Goal: Find specific fact: Find specific fact

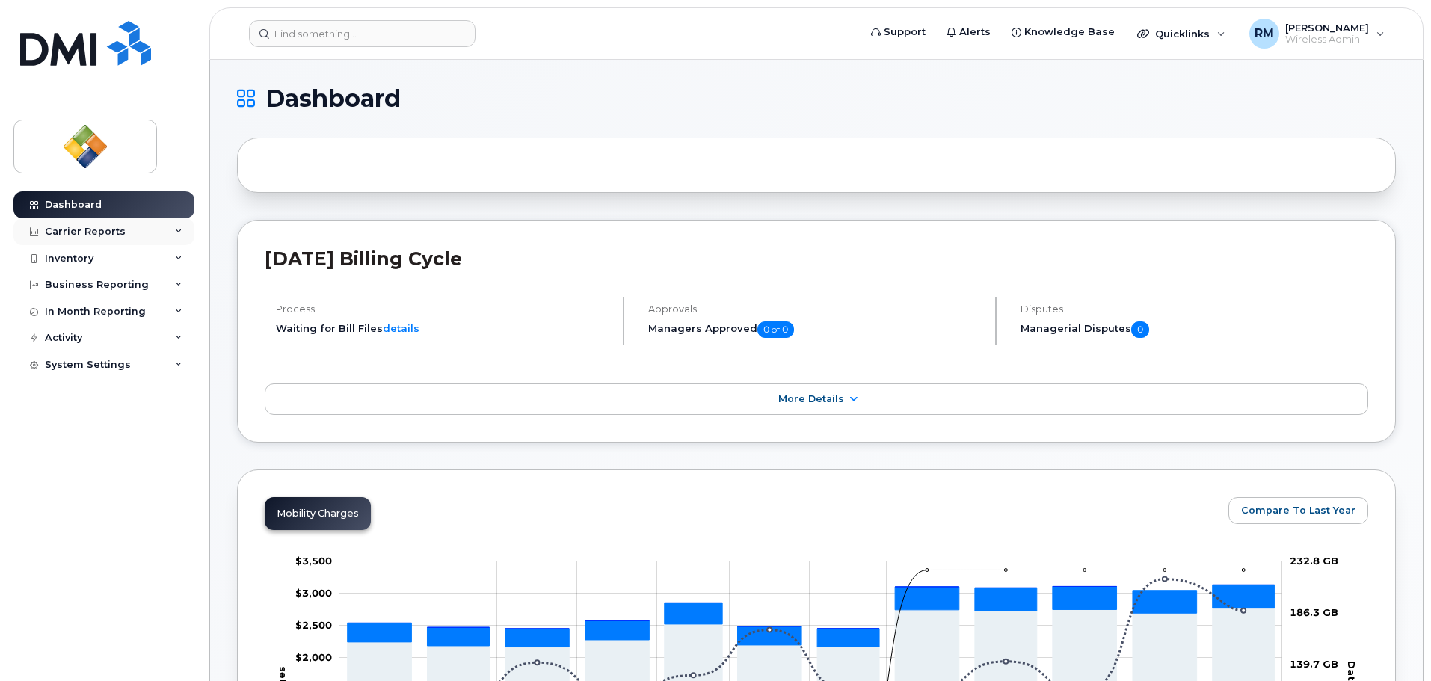
click at [110, 232] on div "Carrier Reports" at bounding box center [85, 232] width 81 height 12
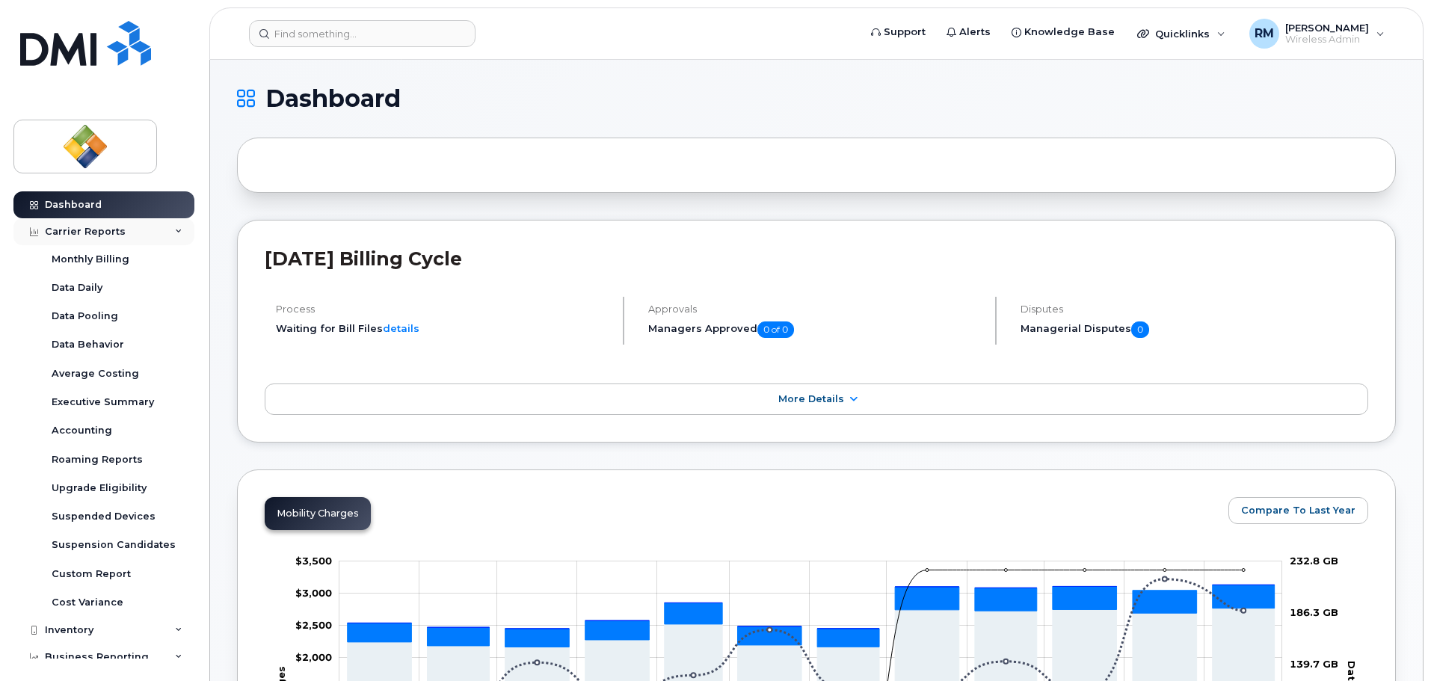
click at [110, 232] on div "Carrier Reports" at bounding box center [85, 232] width 81 height 12
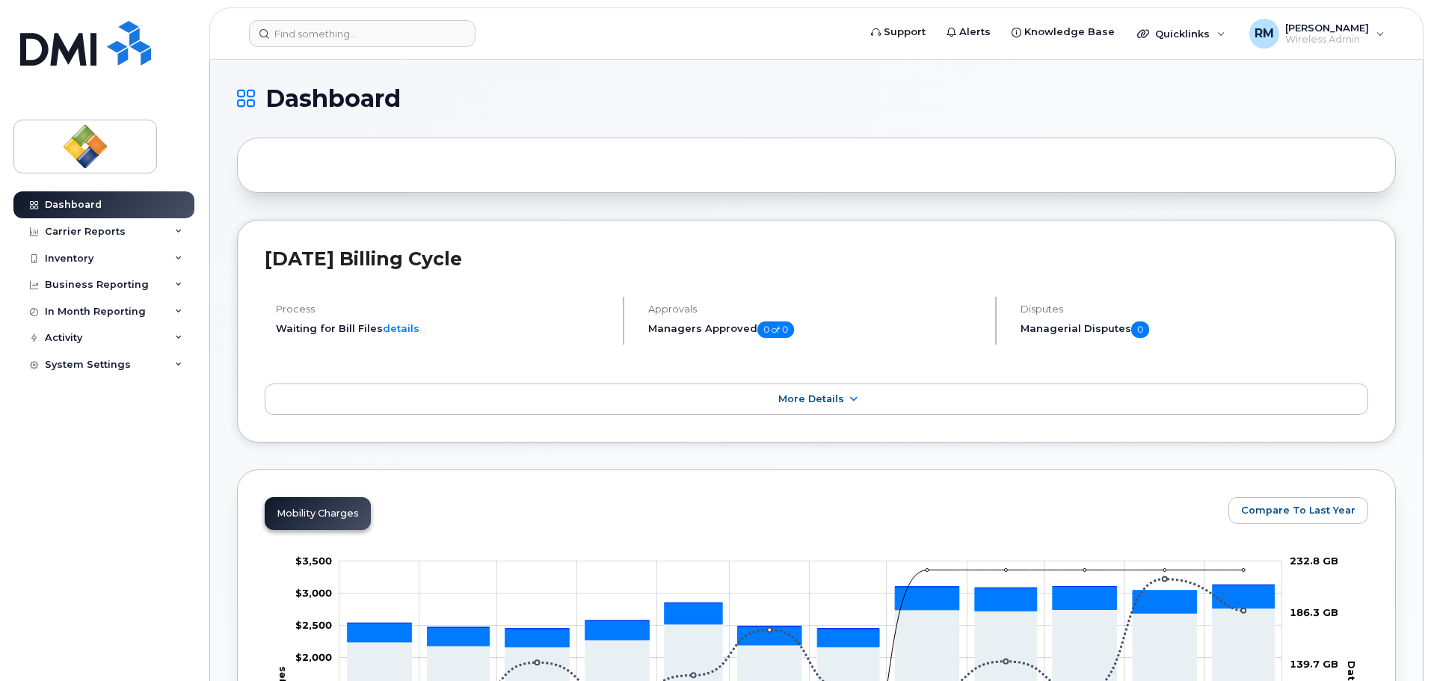
click at [1124, 102] on h1 "Dashboard" at bounding box center [812, 99] width 1151 height 24
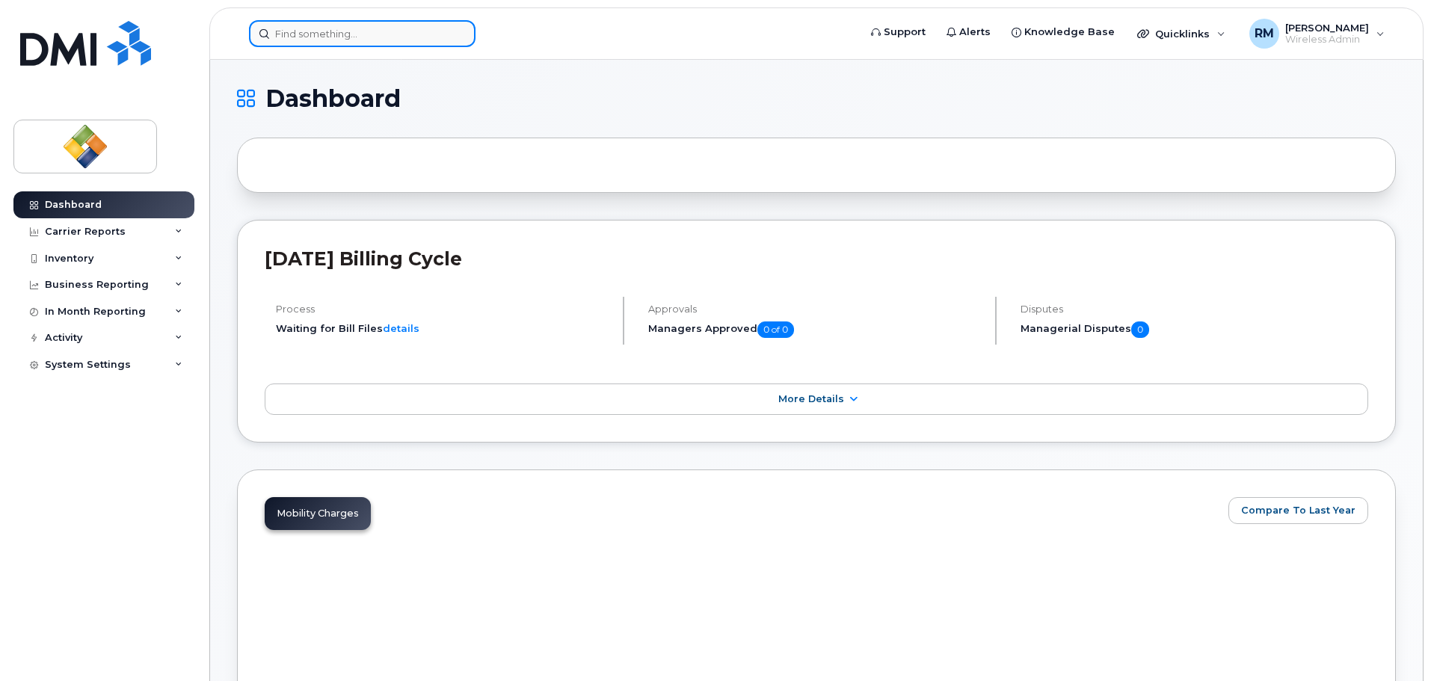
click at [378, 34] on input at bounding box center [362, 33] width 227 height 27
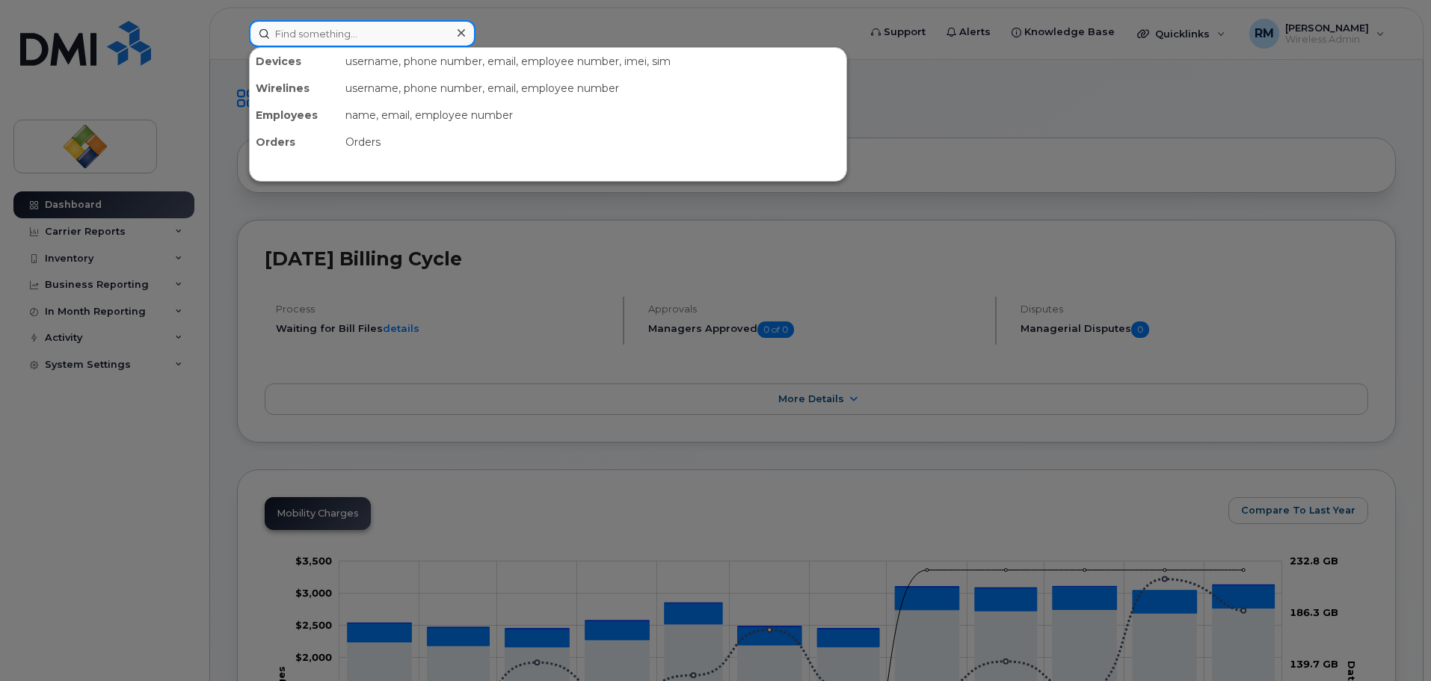
paste input "[PHONE_NUMBER]"
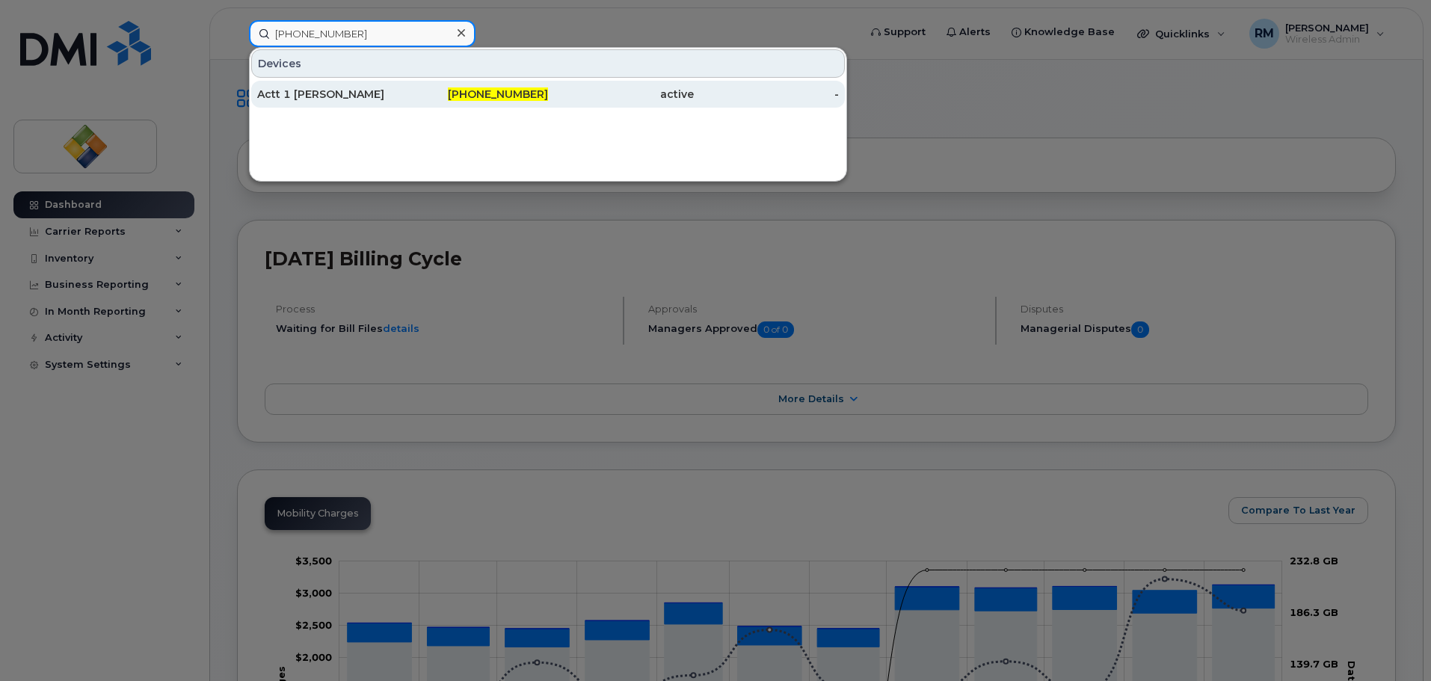
type input "[PHONE_NUMBER]"
click at [357, 97] on div "Actt 1 [PERSON_NAME]" at bounding box center [330, 94] width 146 height 15
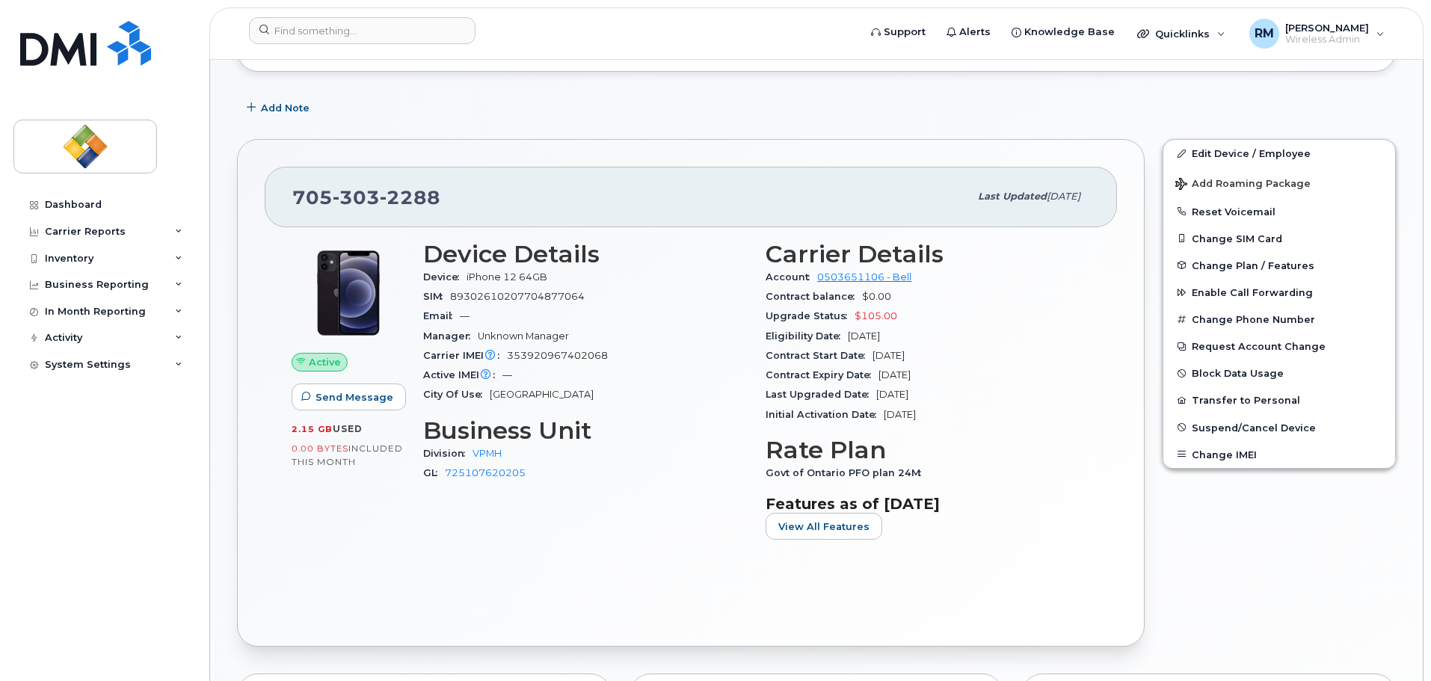
scroll to position [224, 0]
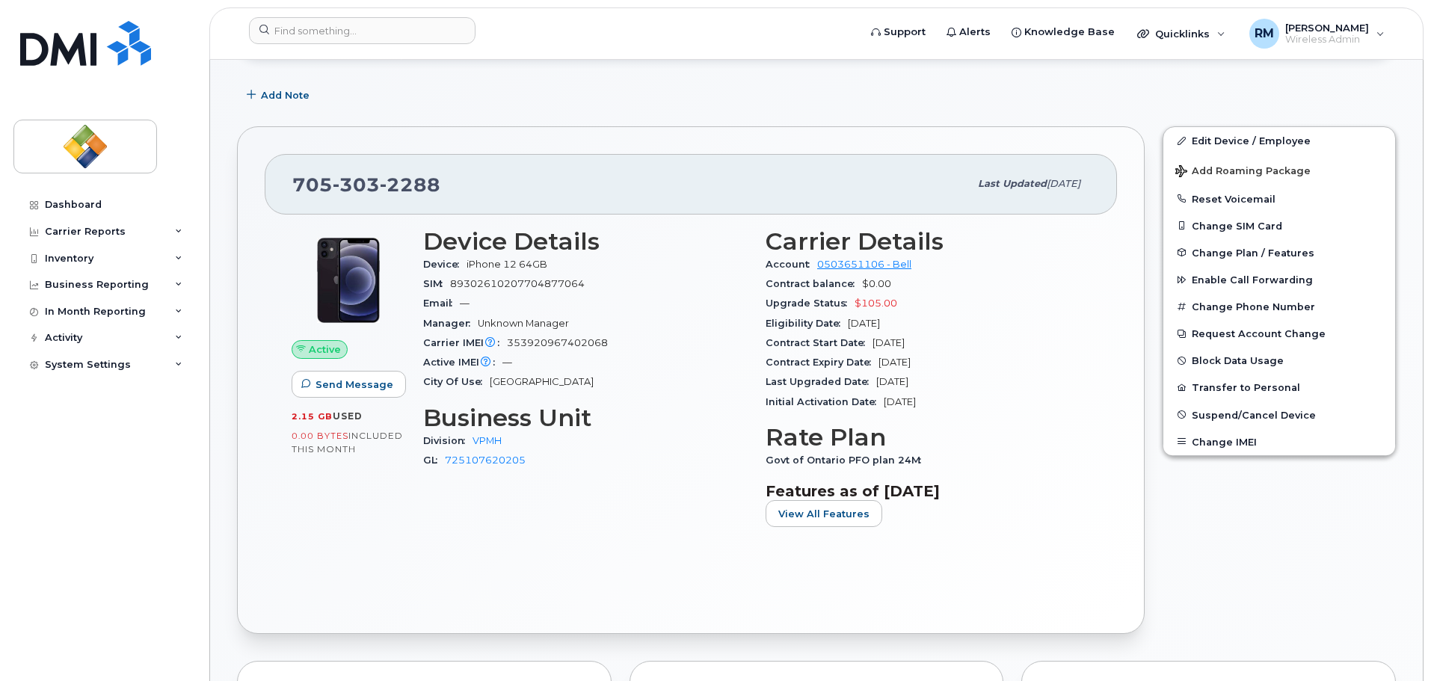
click at [588, 596] on div "Active Send Message 2.15 GB  used 0.00 Bytes  included this month Device Detail…" at bounding box center [691, 411] width 852 height 392
click at [973, 537] on div "Carrier Details Account 0503651106 - Bell Contract balance $0.00 Upgrade Status…" at bounding box center [928, 384] width 342 height 330
click at [1184, 518] on div "Edit Device / Employee Add Roaming Package Reset Voicemail Change SIM Card Chan…" at bounding box center [1278, 380] width 251 height 526
click at [810, 569] on div "Active Send Message 2.15 GB  used 0.00 Bytes  included this month Device Detail…" at bounding box center [691, 411] width 852 height 392
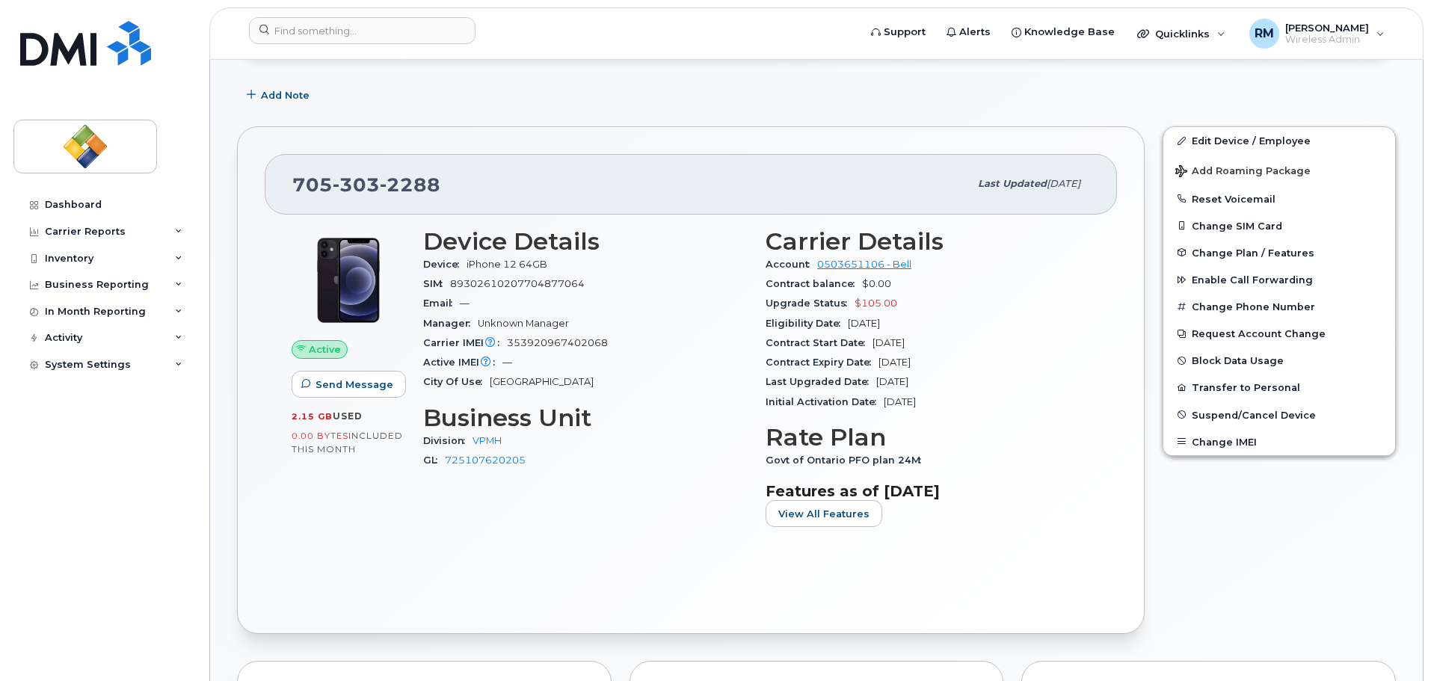
drag, startPoint x: 768, startPoint y: 360, endPoint x: 949, endPoint y: 364, distance: 181.7
click at [949, 364] on div "Contract Expiry Date May 21, 2026" at bounding box center [928, 362] width 324 height 19
copy div "Contract Expiry Date May 21, 2026"
